Goal: Information Seeking & Learning: Stay updated

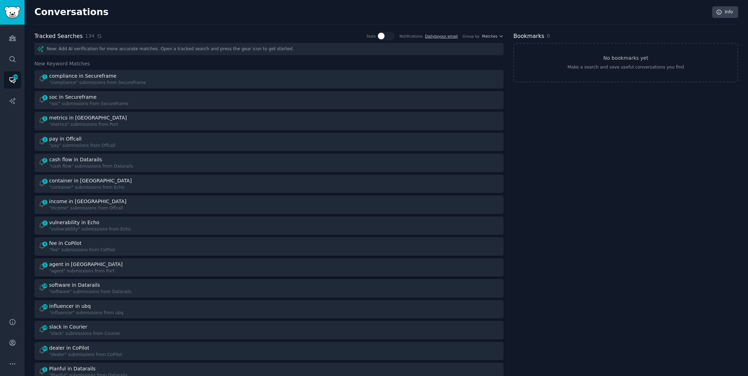
click at [98, 35] on icon at bounding box center [99, 36] width 5 height 5
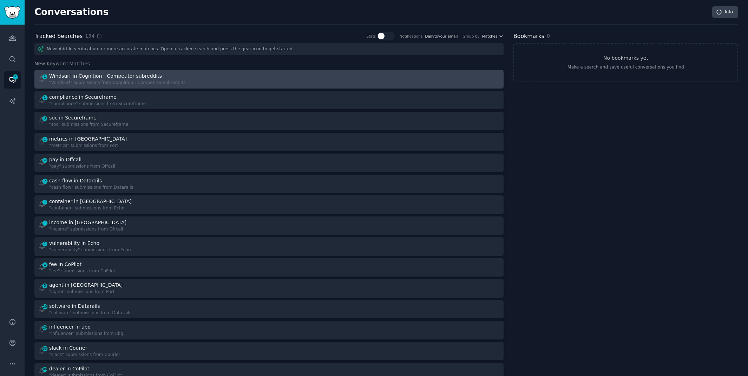
click at [82, 82] on div ""Windsurf" submissions from Cognition - Competitor subreddits" at bounding box center [117, 83] width 137 height 6
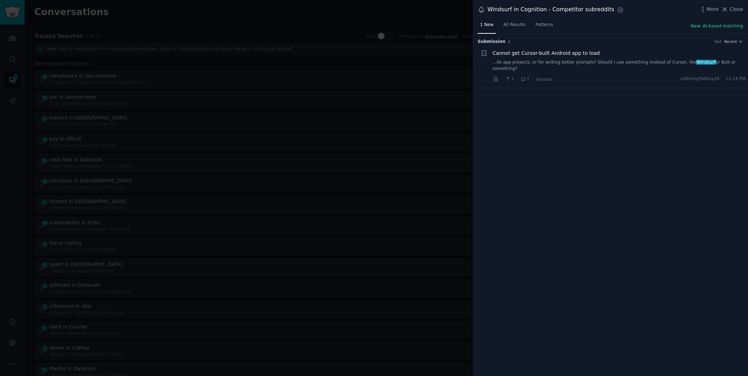
click at [636, 63] on link "...ile app projects, or for writing better prompts? Should I use something inst…" at bounding box center [619, 65] width 253 height 12
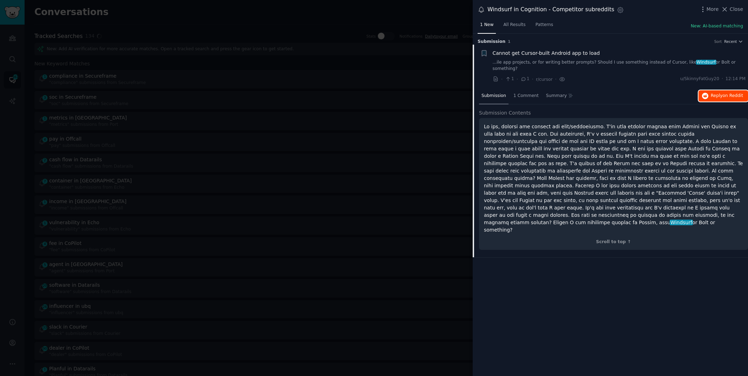
click at [723, 101] on button "Reply on Reddit" at bounding box center [723, 95] width 50 height 11
click at [383, 15] on div at bounding box center [374, 188] width 748 height 376
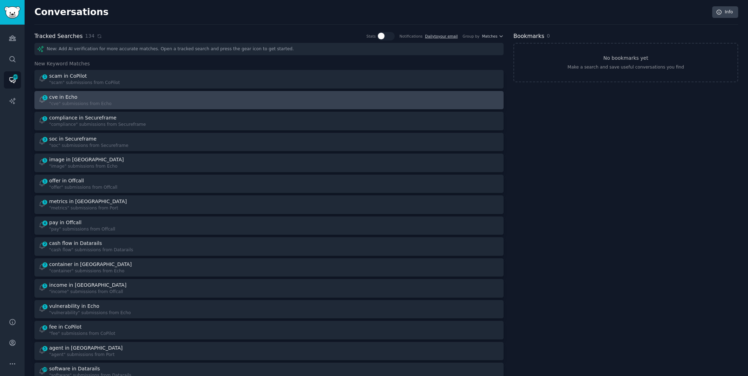
click at [125, 98] on div "1 cve in Echo "cve" submissions from Echo" at bounding box center [151, 100] width 226 height 14
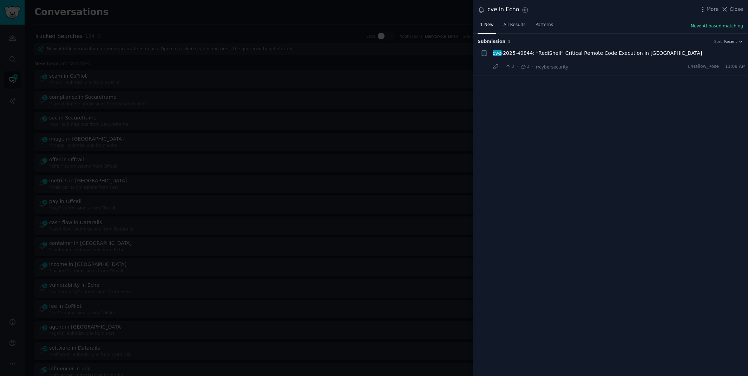
click at [620, 55] on span "cve -2025-49844: “RediShell” Critical Remote Code Execution in Redis" at bounding box center [598, 53] width 210 height 7
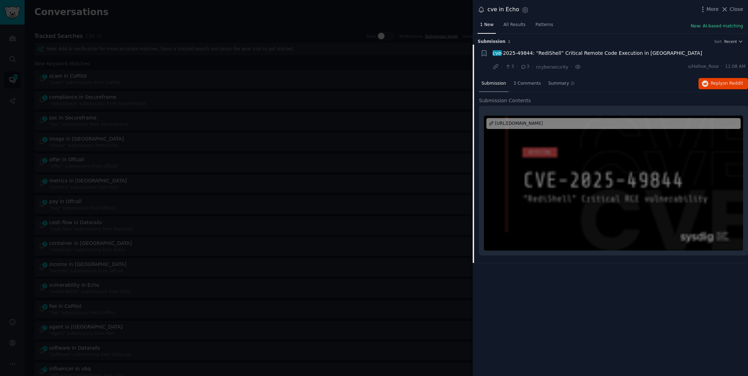
click at [709, 89] on div "Submission 3 Comments Summary Reply on Reddit" at bounding box center [613, 83] width 269 height 17
click at [708, 84] on icon "button" at bounding box center [705, 83] width 6 height 6
click at [295, 13] on div at bounding box center [374, 188] width 748 height 376
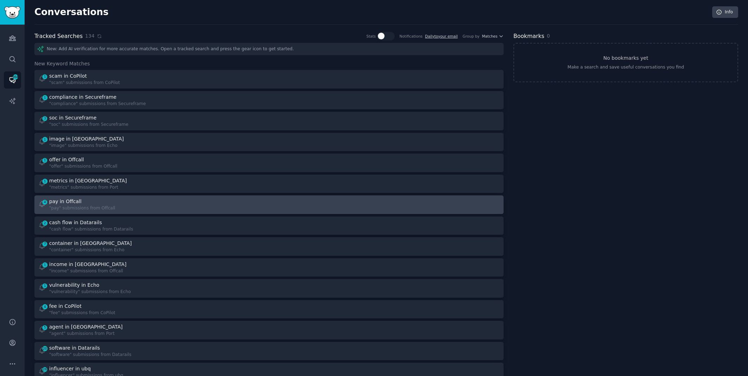
click at [111, 202] on div "pay in Offcall" at bounding box center [82, 201] width 66 height 7
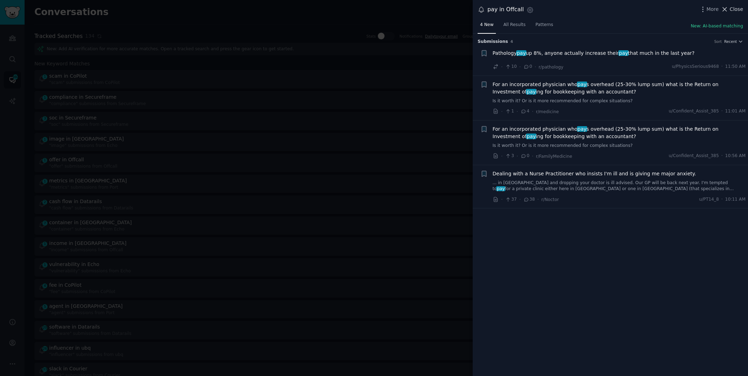
click at [734, 8] on span "Close" at bounding box center [736, 9] width 13 height 7
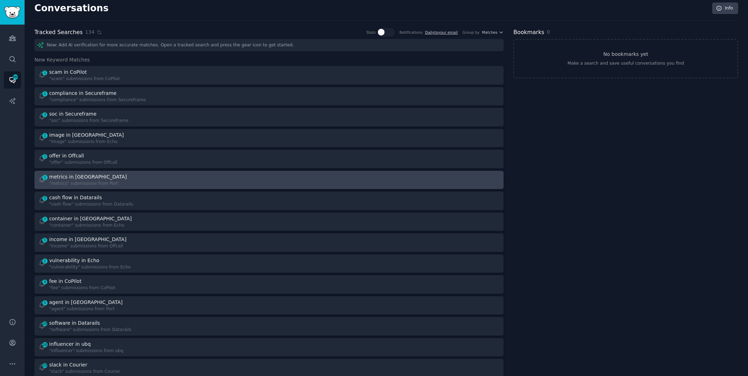
scroll to position [3, 0]
